Goal: Task Accomplishment & Management: Use online tool/utility

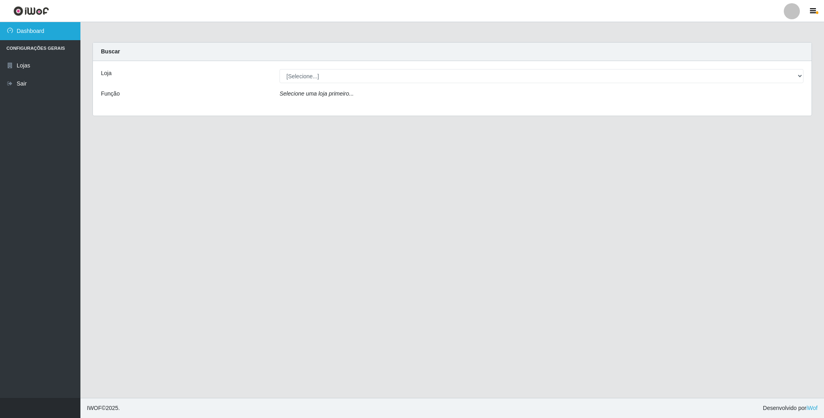
click at [18, 31] on link "Dashboard" at bounding box center [40, 31] width 80 height 18
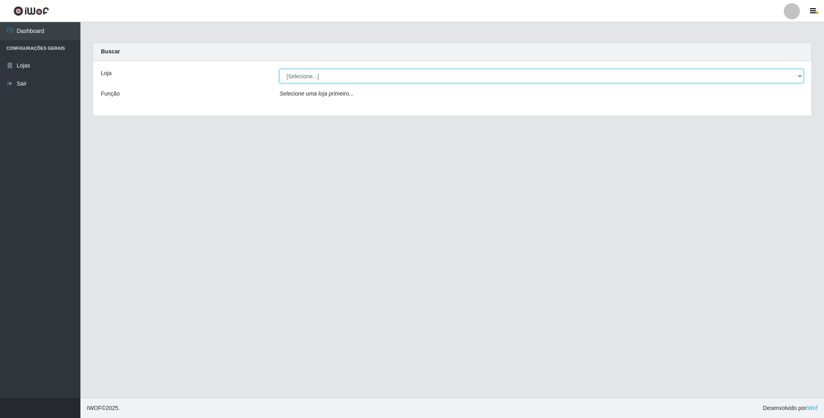
click at [379, 73] on select "[Selecione...] SuperFácil Atacado - Emaús" at bounding box center [541, 76] width 524 height 14
click at [364, 115] on div "Loja [Selecione...] SuperFácil Atacado - Emaús Função Selecione uma loja primei…" at bounding box center [452, 88] width 718 height 55
drag, startPoint x: 357, startPoint y: 74, endPoint x: 357, endPoint y: 83, distance: 9.6
click at [357, 74] on select "[Selecione...] SuperFácil Atacado - Emaús" at bounding box center [541, 76] width 524 height 14
select select "407"
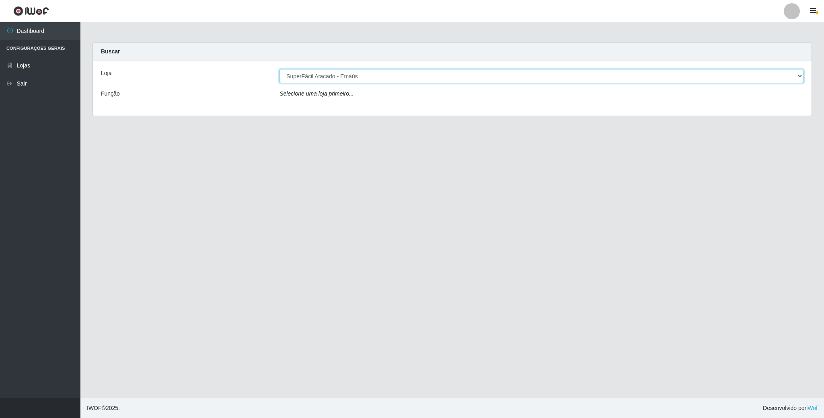
click at [279, 69] on select "[Selecione...] SuperFácil Atacado - Emaús" at bounding box center [541, 76] width 524 height 14
click at [358, 74] on select "[Selecione...] SuperFácil Atacado - Emaús" at bounding box center [541, 76] width 524 height 14
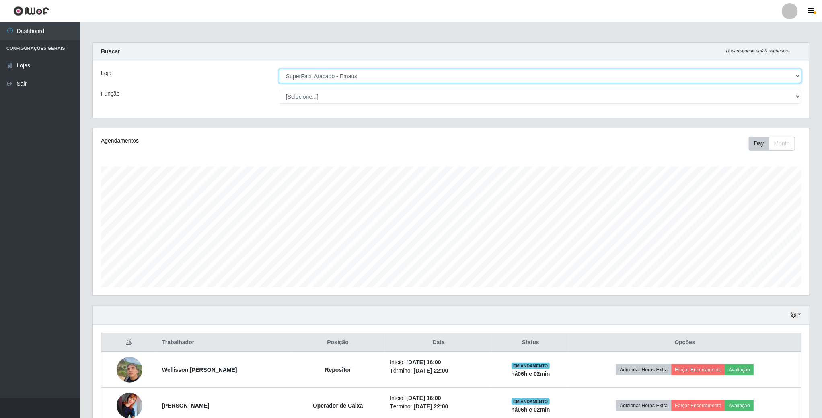
click at [279, 69] on select "[Selecione...] SuperFácil Atacado - Emaús" at bounding box center [540, 76] width 522 height 14
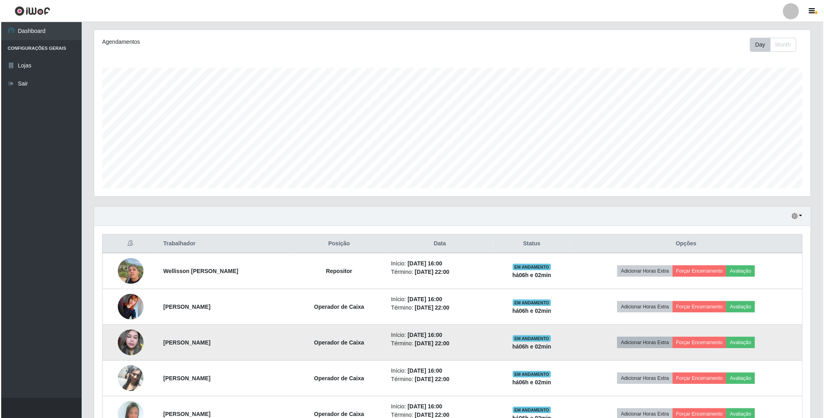
scroll to position [181, 0]
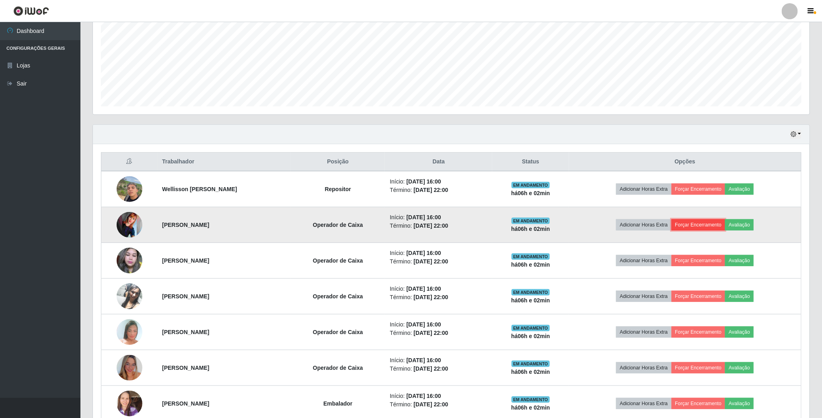
click at [689, 228] on button "Forçar Encerramento" at bounding box center [698, 224] width 54 height 11
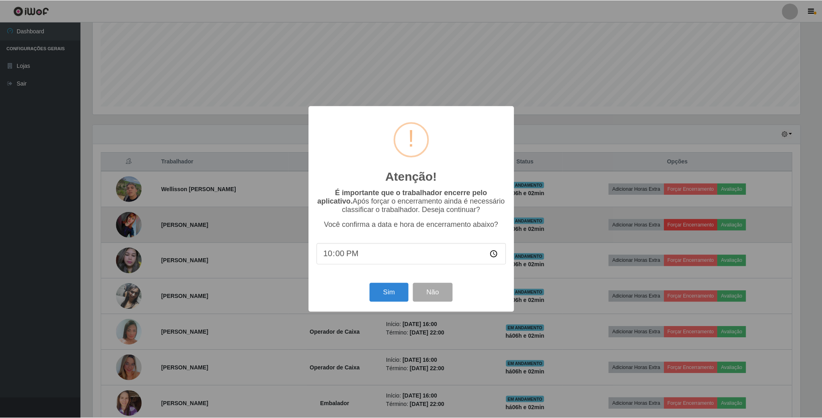
scroll to position [168, 709]
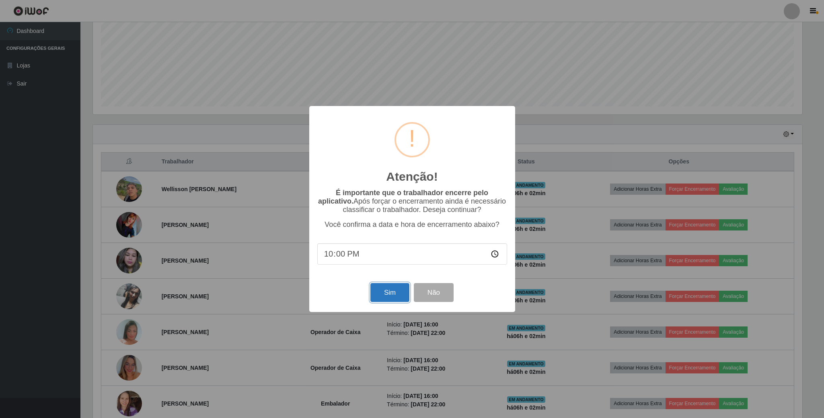
click at [397, 293] on button "Sim" at bounding box center [389, 292] width 39 height 19
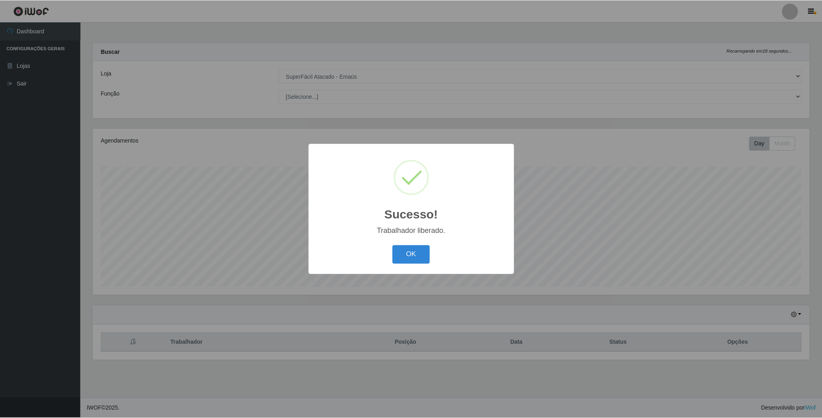
scroll to position [168, 718]
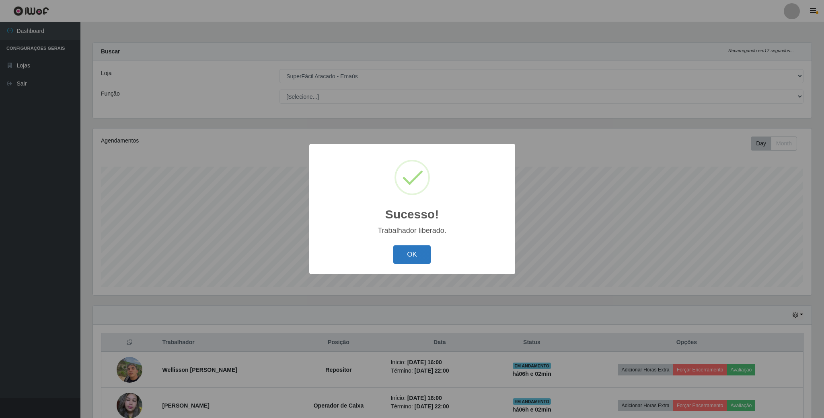
click at [408, 254] on button "OK" at bounding box center [411, 255] width 37 height 19
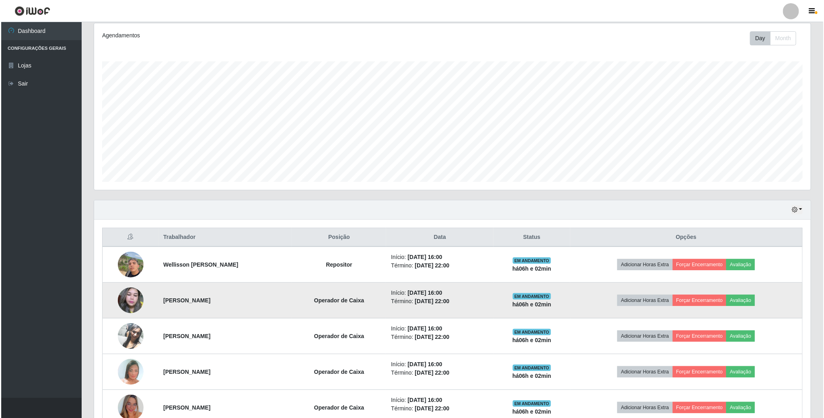
scroll to position [121, 0]
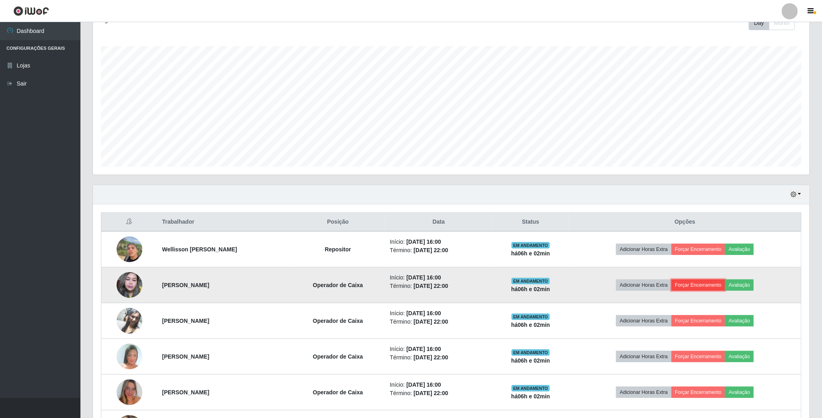
click at [709, 290] on button "Forçar Encerramento" at bounding box center [698, 285] width 54 height 11
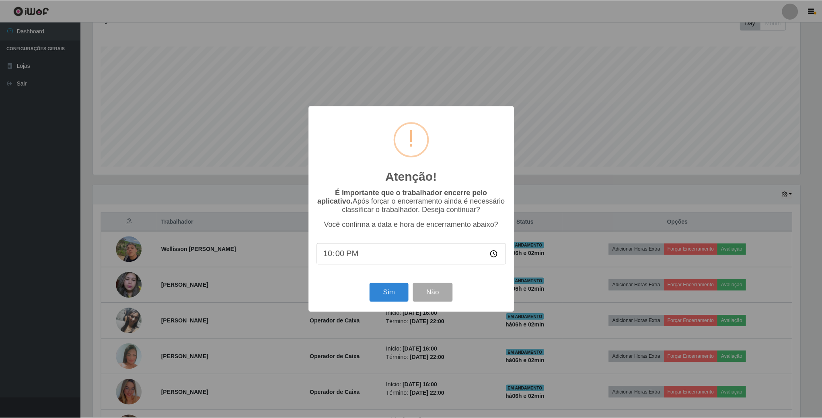
scroll to position [168, 709]
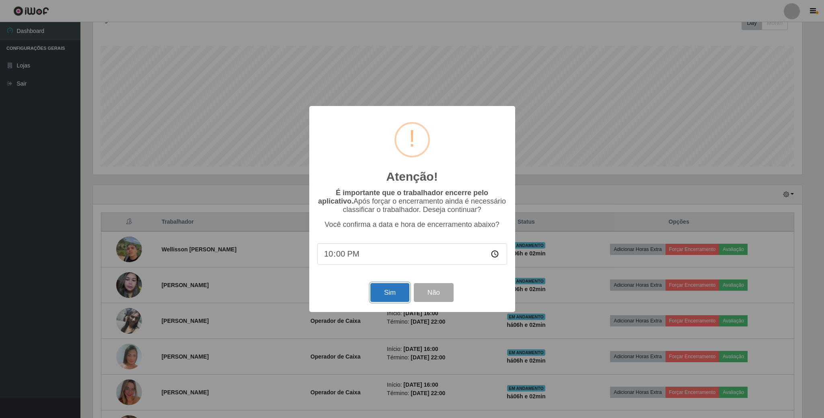
click at [391, 295] on button "Sim" at bounding box center [389, 292] width 39 height 19
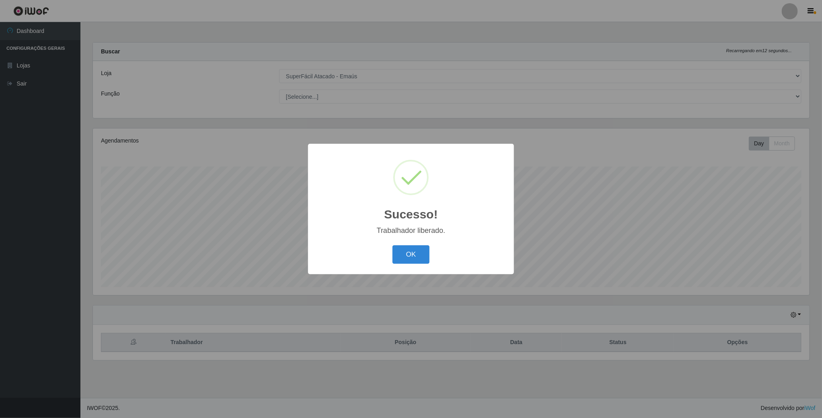
scroll to position [168, 718]
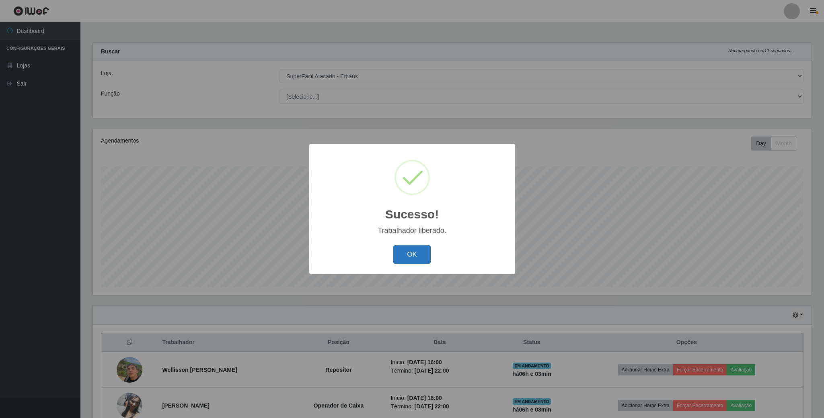
click at [409, 256] on button "OK" at bounding box center [411, 255] width 37 height 19
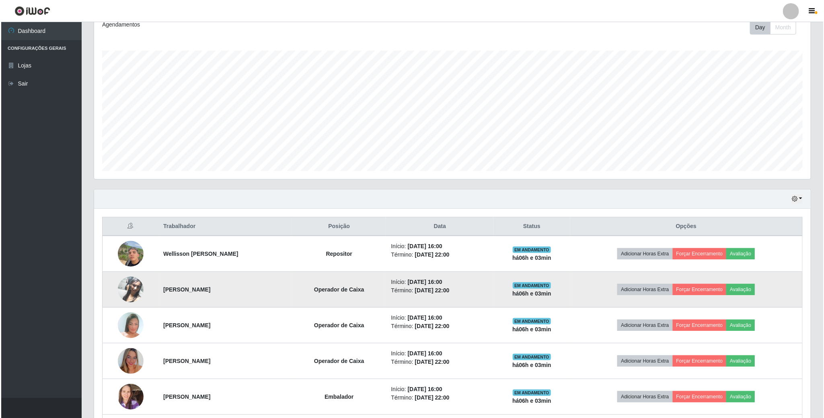
scroll to position [121, 0]
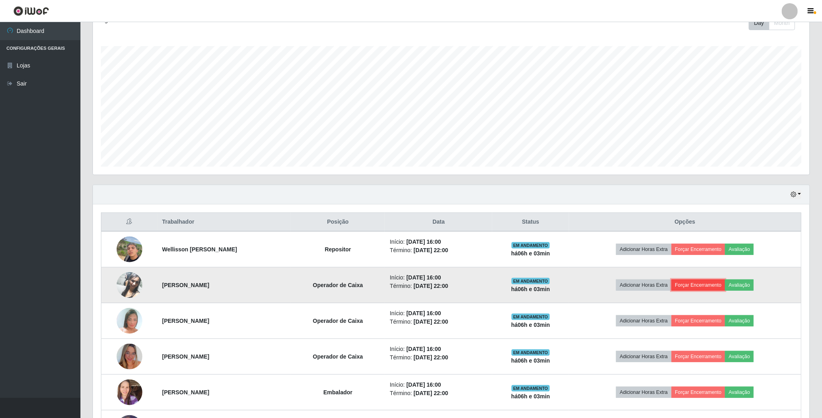
click at [703, 285] on button "Forçar Encerramento" at bounding box center [698, 285] width 54 height 11
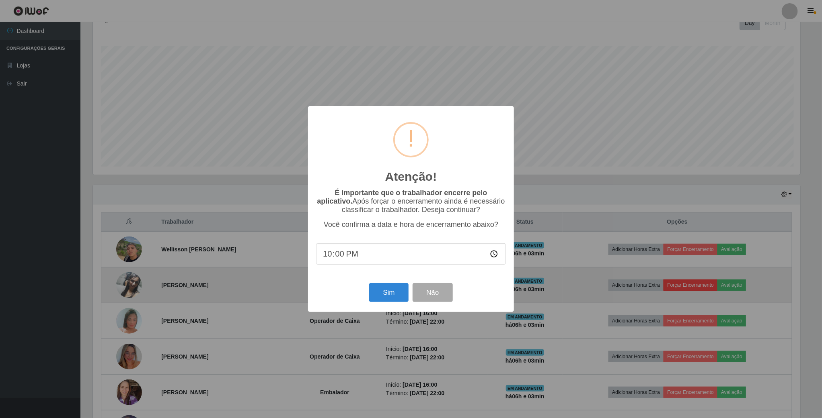
scroll to position [168, 709]
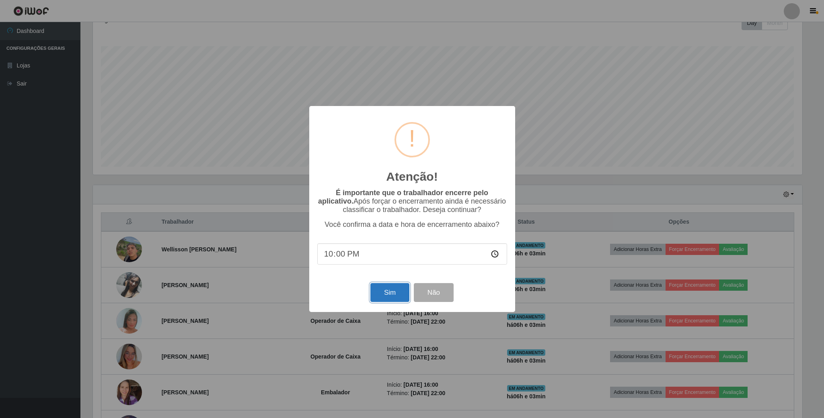
click at [387, 292] on button "Sim" at bounding box center [389, 292] width 39 height 19
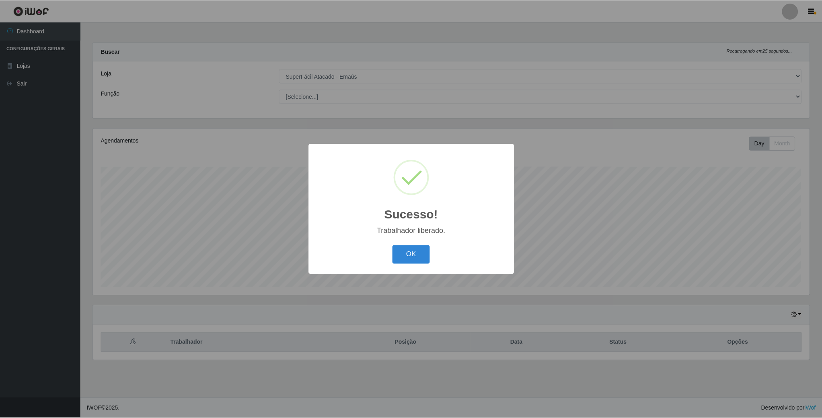
scroll to position [0, 0]
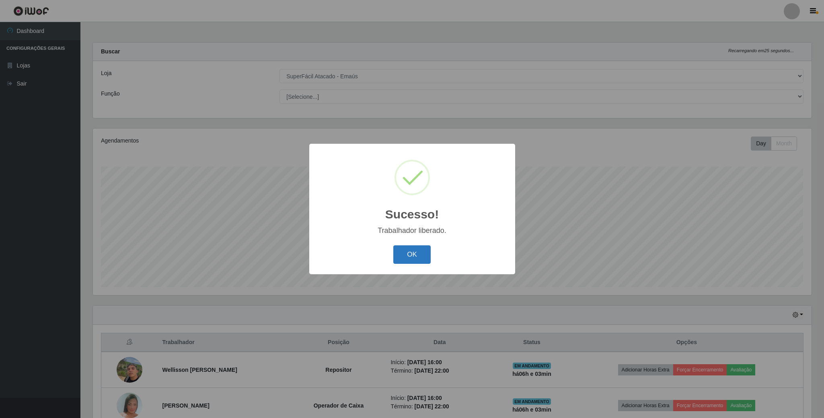
click at [406, 250] on button "OK" at bounding box center [411, 255] width 37 height 19
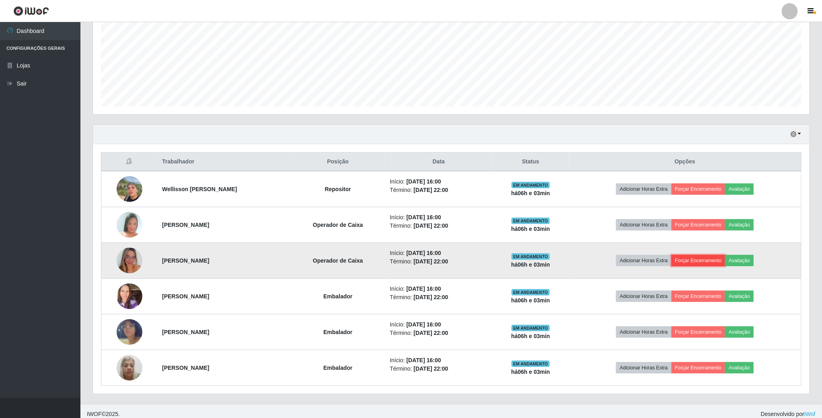
click at [696, 262] on button "Forçar Encerramento" at bounding box center [698, 260] width 54 height 11
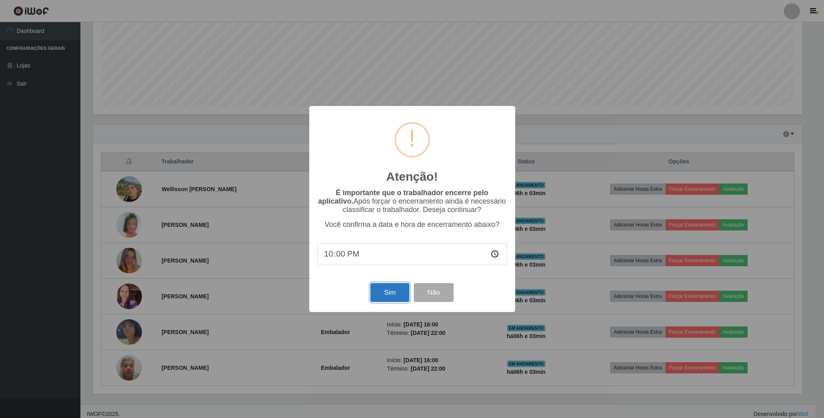
click at [387, 299] on button "Sim" at bounding box center [389, 292] width 39 height 19
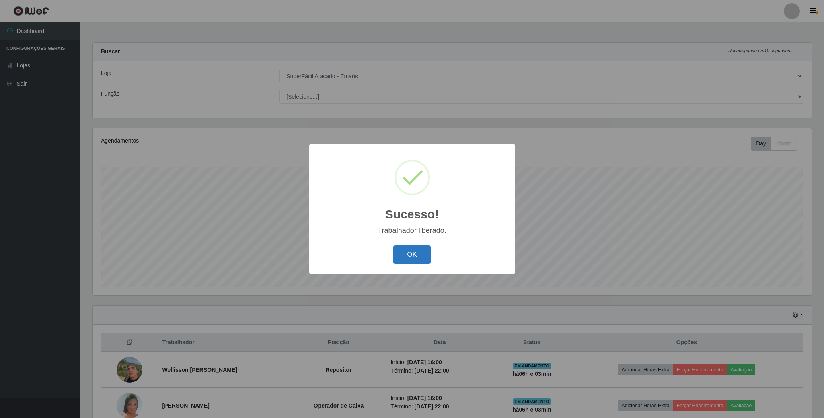
click at [422, 256] on button "OK" at bounding box center [411, 255] width 37 height 19
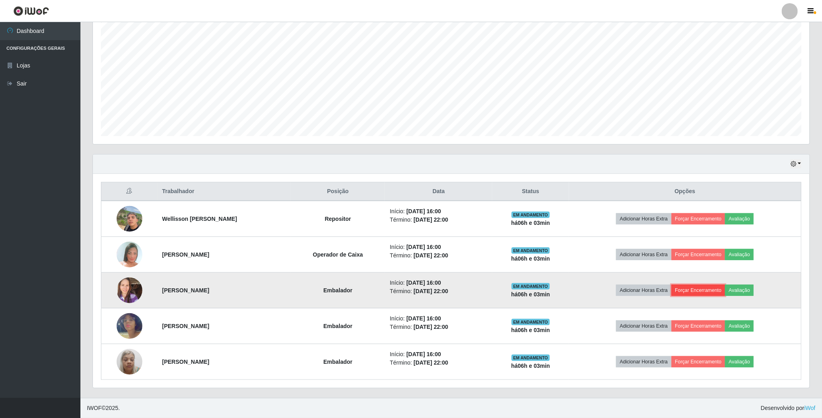
click at [700, 291] on button "Forçar Encerramento" at bounding box center [698, 290] width 54 height 11
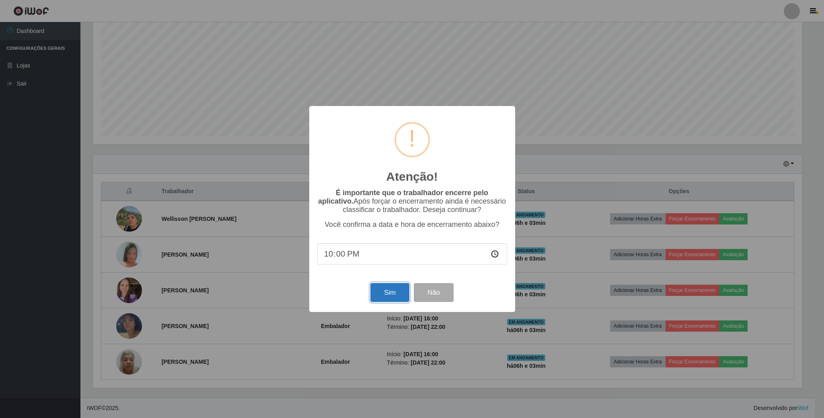
click at [393, 293] on button "Sim" at bounding box center [389, 292] width 39 height 19
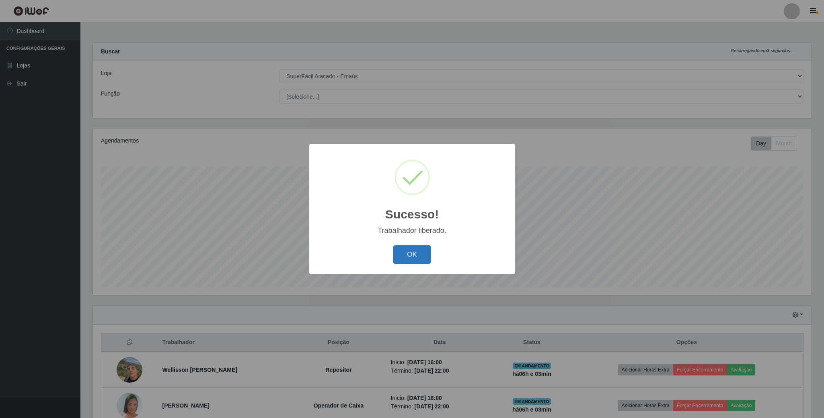
click at [409, 264] on button "OK" at bounding box center [411, 255] width 37 height 19
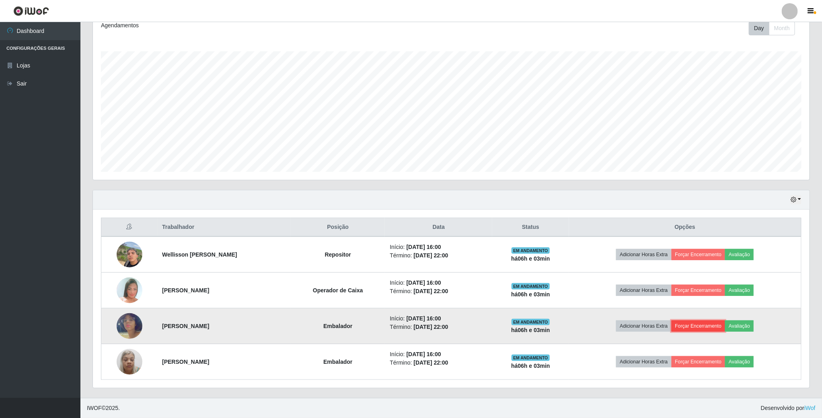
click at [699, 326] on button "Forçar Encerramento" at bounding box center [698, 326] width 54 height 11
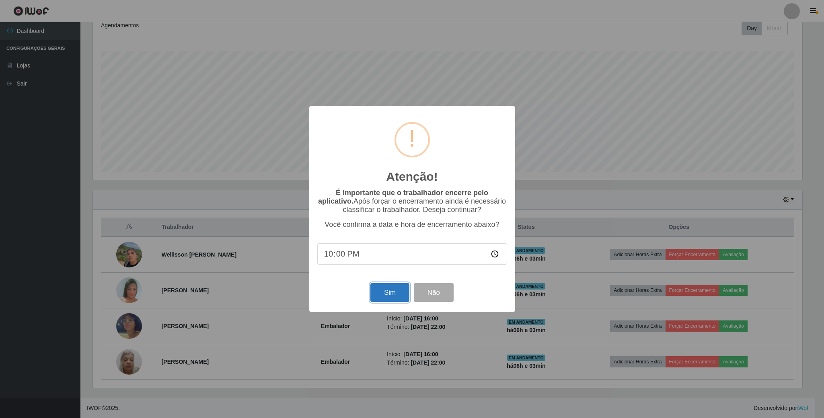
click at [392, 295] on button "Sim" at bounding box center [389, 292] width 39 height 19
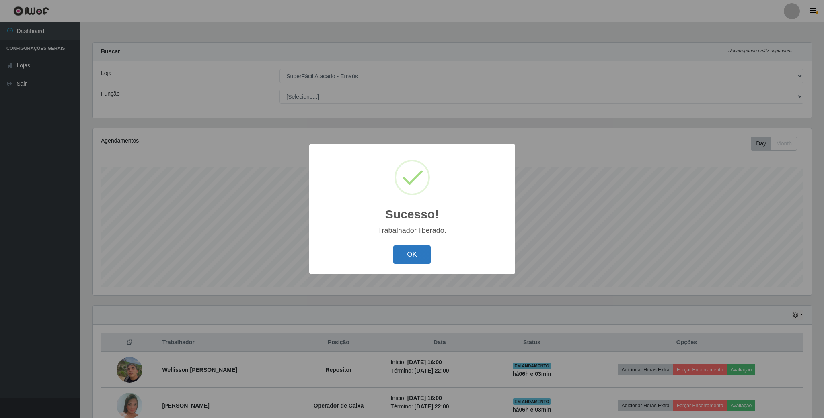
click at [422, 258] on button "OK" at bounding box center [411, 255] width 37 height 19
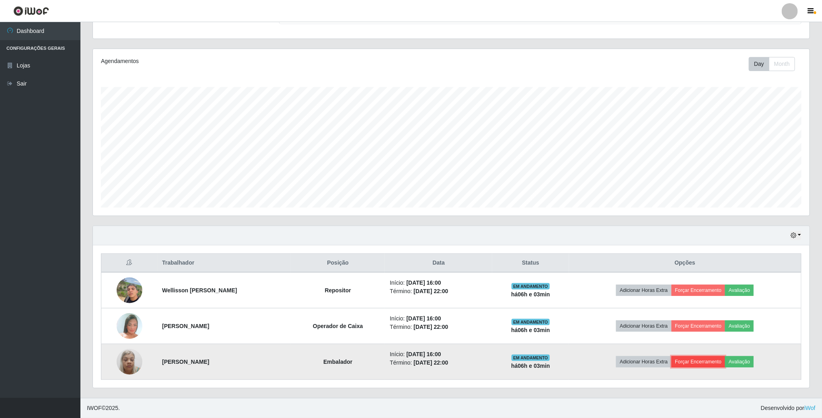
click at [725, 362] on button "Forçar Encerramento" at bounding box center [698, 362] width 54 height 11
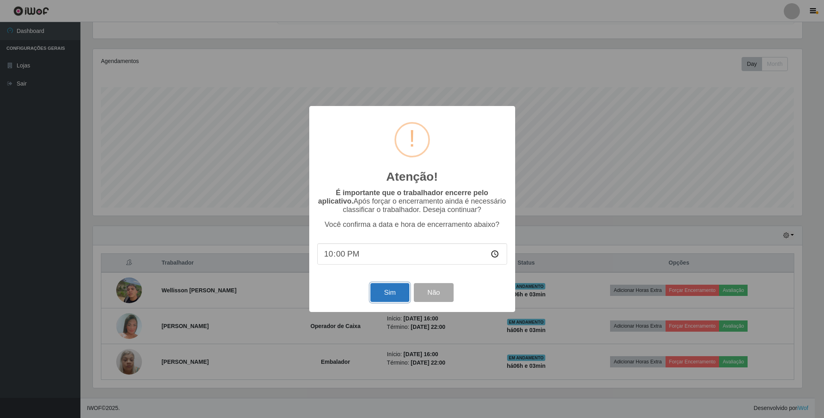
click at [384, 294] on button "Sim" at bounding box center [389, 292] width 39 height 19
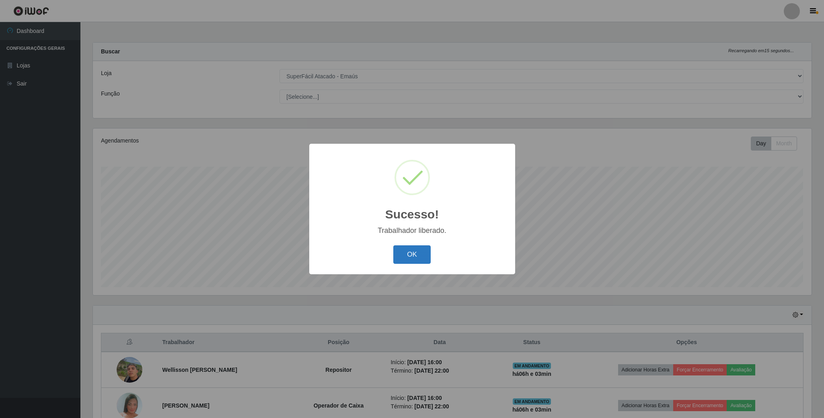
click at [400, 254] on button "OK" at bounding box center [411, 255] width 37 height 19
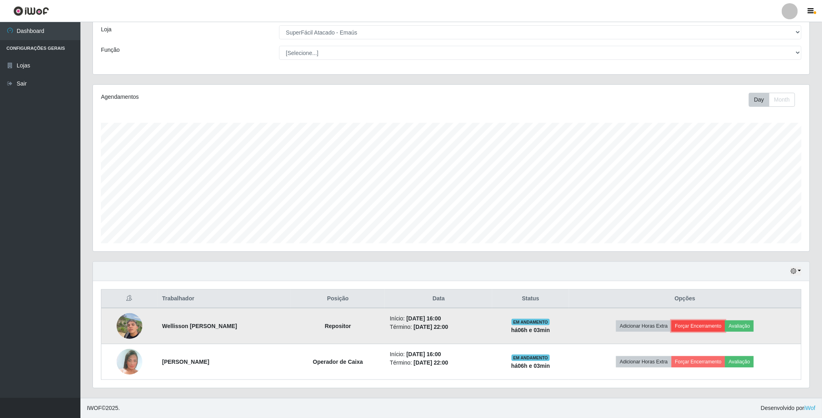
click at [698, 326] on button "Forçar Encerramento" at bounding box center [698, 326] width 54 height 11
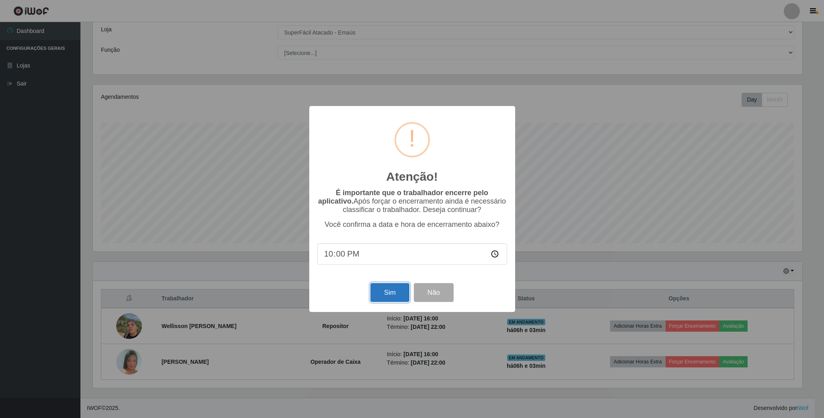
click at [394, 292] on button "Sim" at bounding box center [389, 292] width 39 height 19
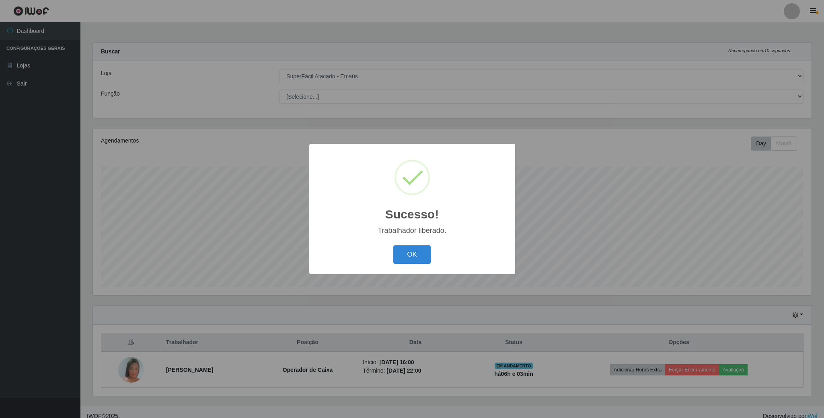
click at [421, 243] on div "OK Cancel" at bounding box center [412, 254] width 190 height 23
click at [405, 255] on button "OK" at bounding box center [411, 255] width 37 height 19
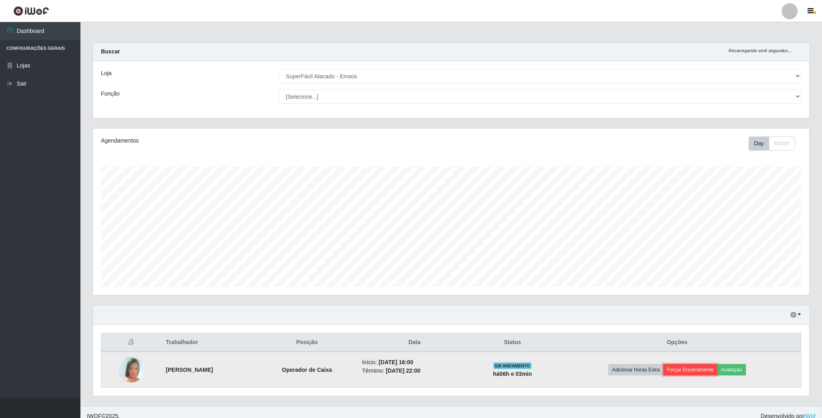
click at [692, 369] on button "Forçar Encerramento" at bounding box center [690, 370] width 54 height 11
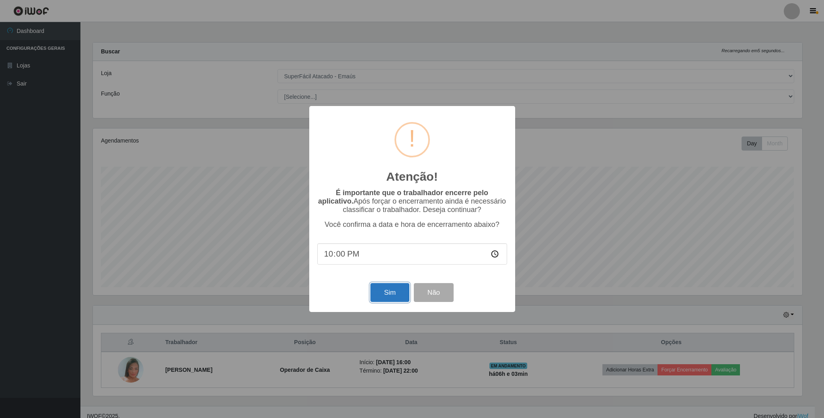
click at [387, 293] on button "Sim" at bounding box center [389, 292] width 39 height 19
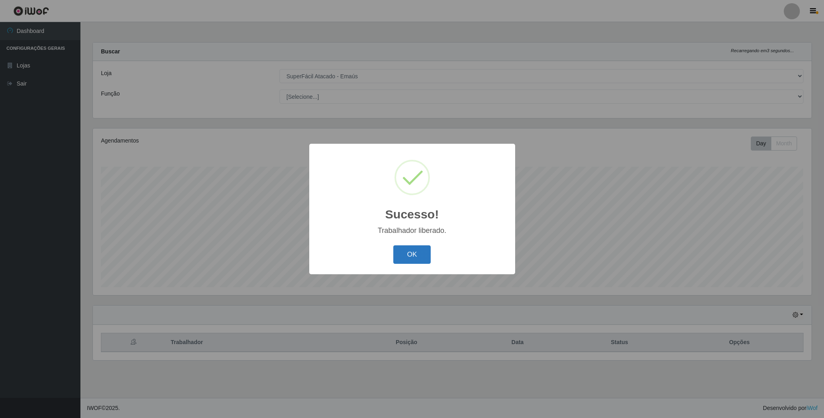
click at [420, 249] on button "OK" at bounding box center [411, 255] width 37 height 19
